Goal: Information Seeking & Learning: Learn about a topic

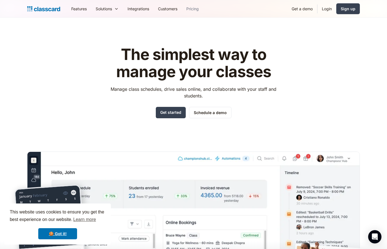
click at [189, 10] on link "Pricing" at bounding box center [192, 8] width 21 height 12
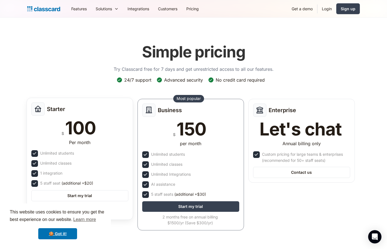
scroll to position [25, 0]
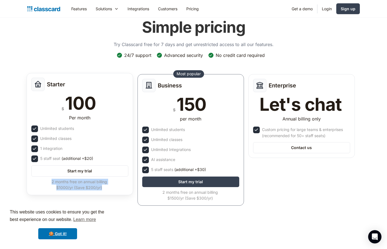
drag, startPoint x: 106, startPoint y: 187, endPoint x: 46, endPoint y: 181, distance: 60.2
click at [46, 181] on div "2 months free on annual billing $1000/yr (Save $200/yr)" at bounding box center [79, 185] width 96 height 12
